Goal: Information Seeking & Learning: Learn about a topic

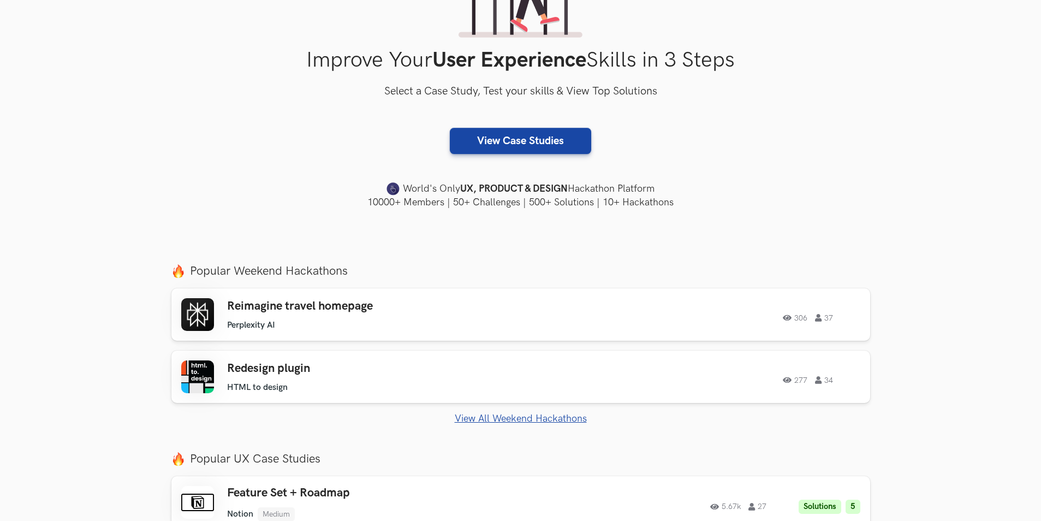
click at [513, 413] on link "View All Weekend Hackathons" at bounding box center [520, 418] width 699 height 11
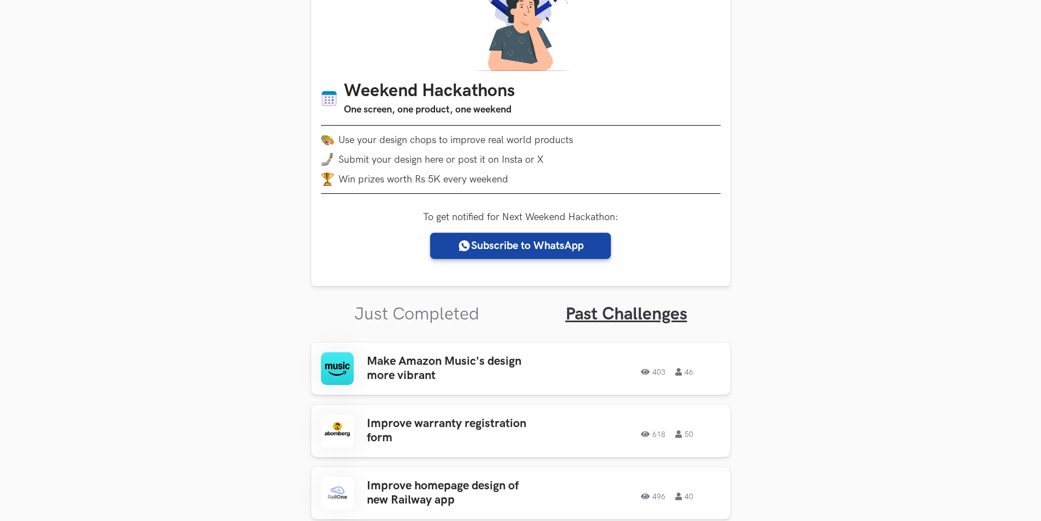
scroll to position [164, 0]
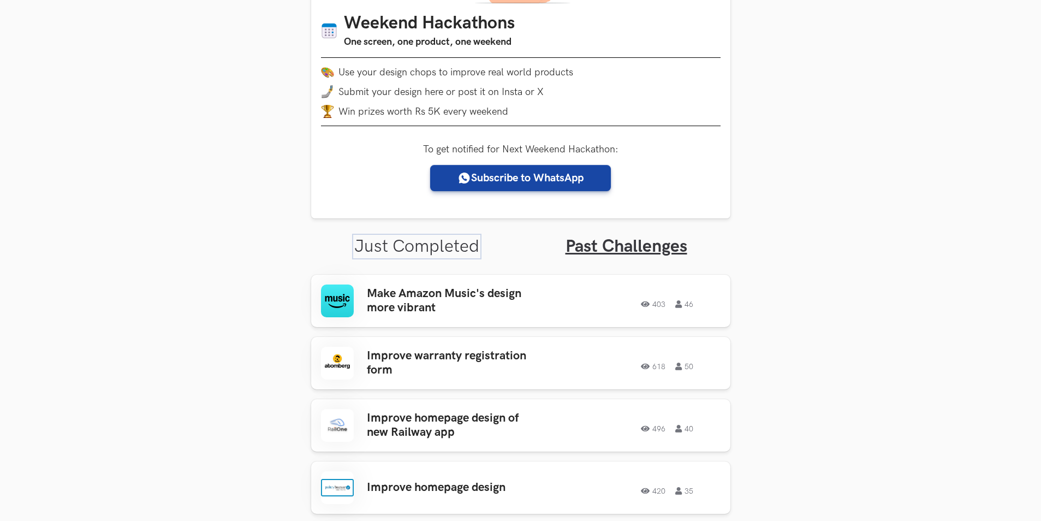
click at [441, 247] on link "Just Completed" at bounding box center [416, 246] width 125 height 21
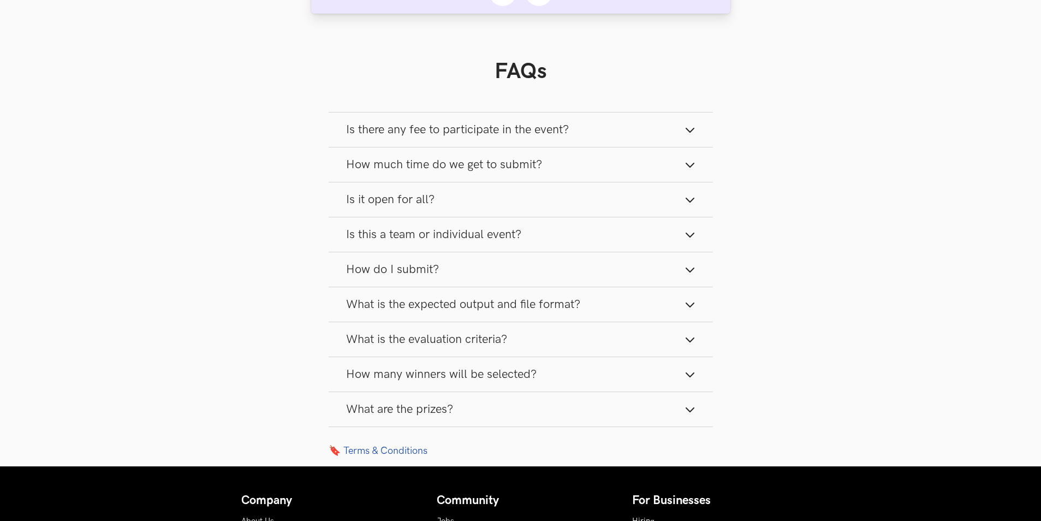
scroll to position [1146, 0]
